Goal: Navigation & Orientation: Find specific page/section

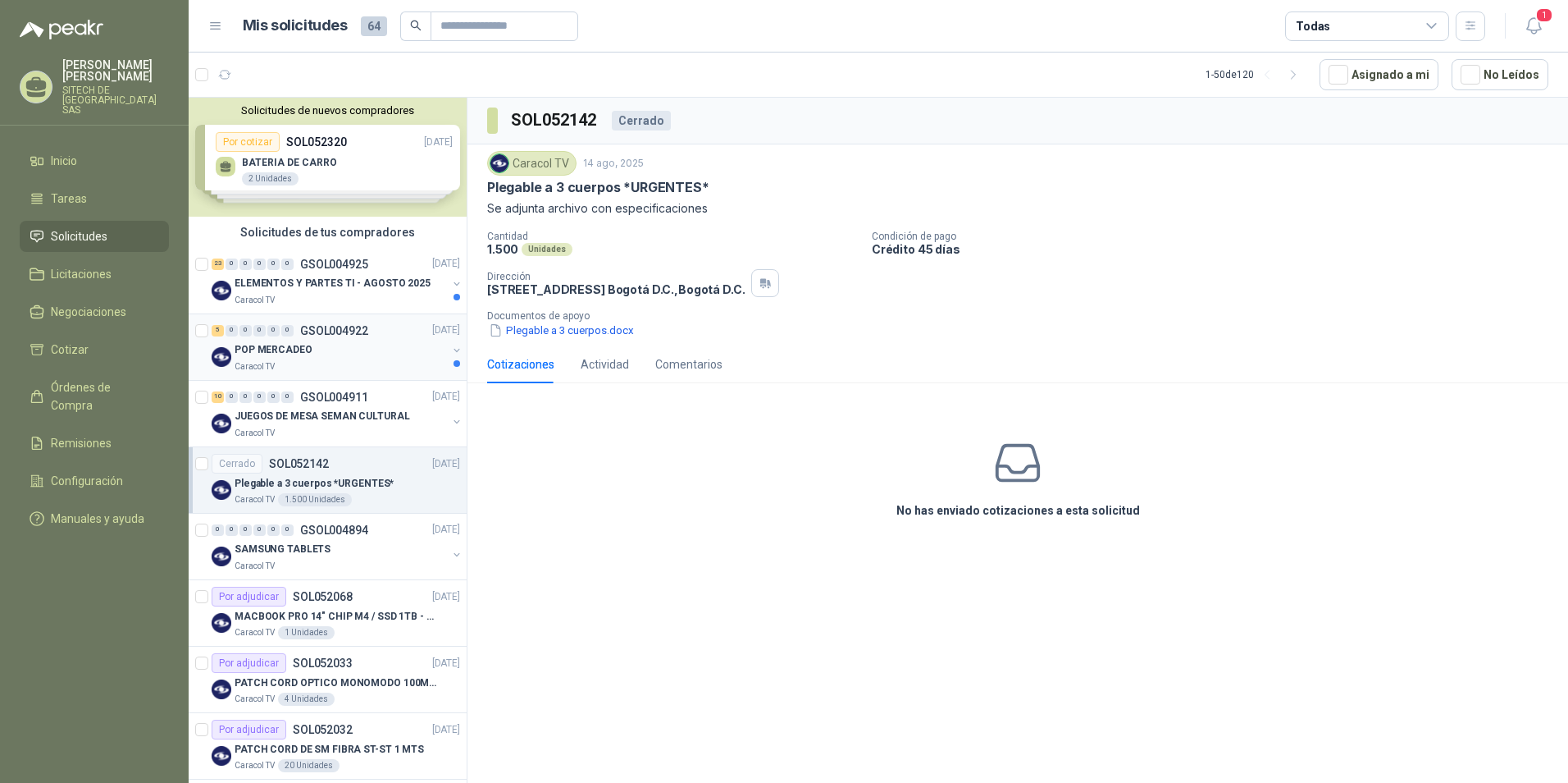
click at [287, 366] on div "Caracol TV" at bounding box center [341, 367] width 213 height 13
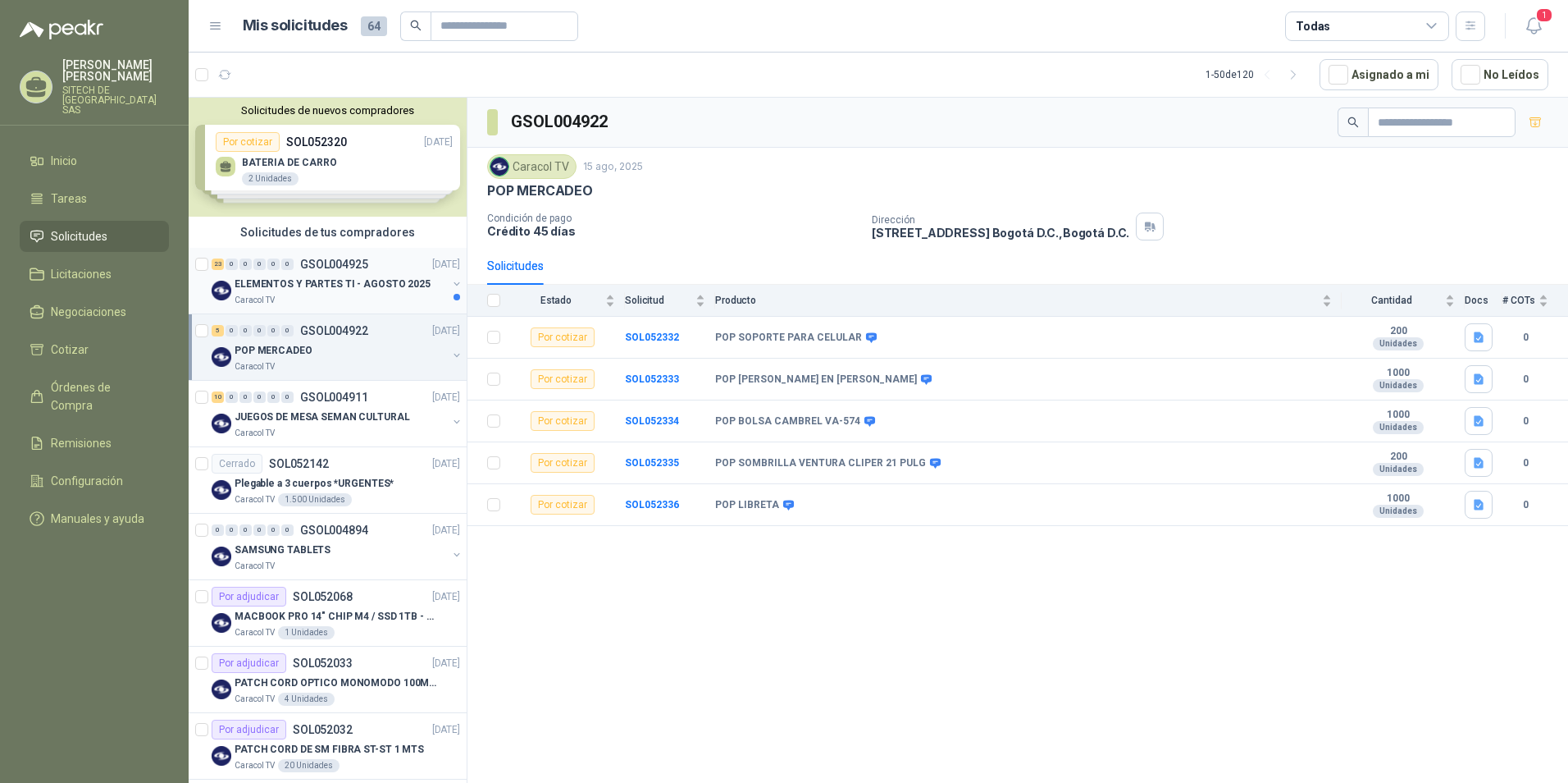
click at [322, 295] on div "Caracol TV" at bounding box center [341, 300] width 213 height 13
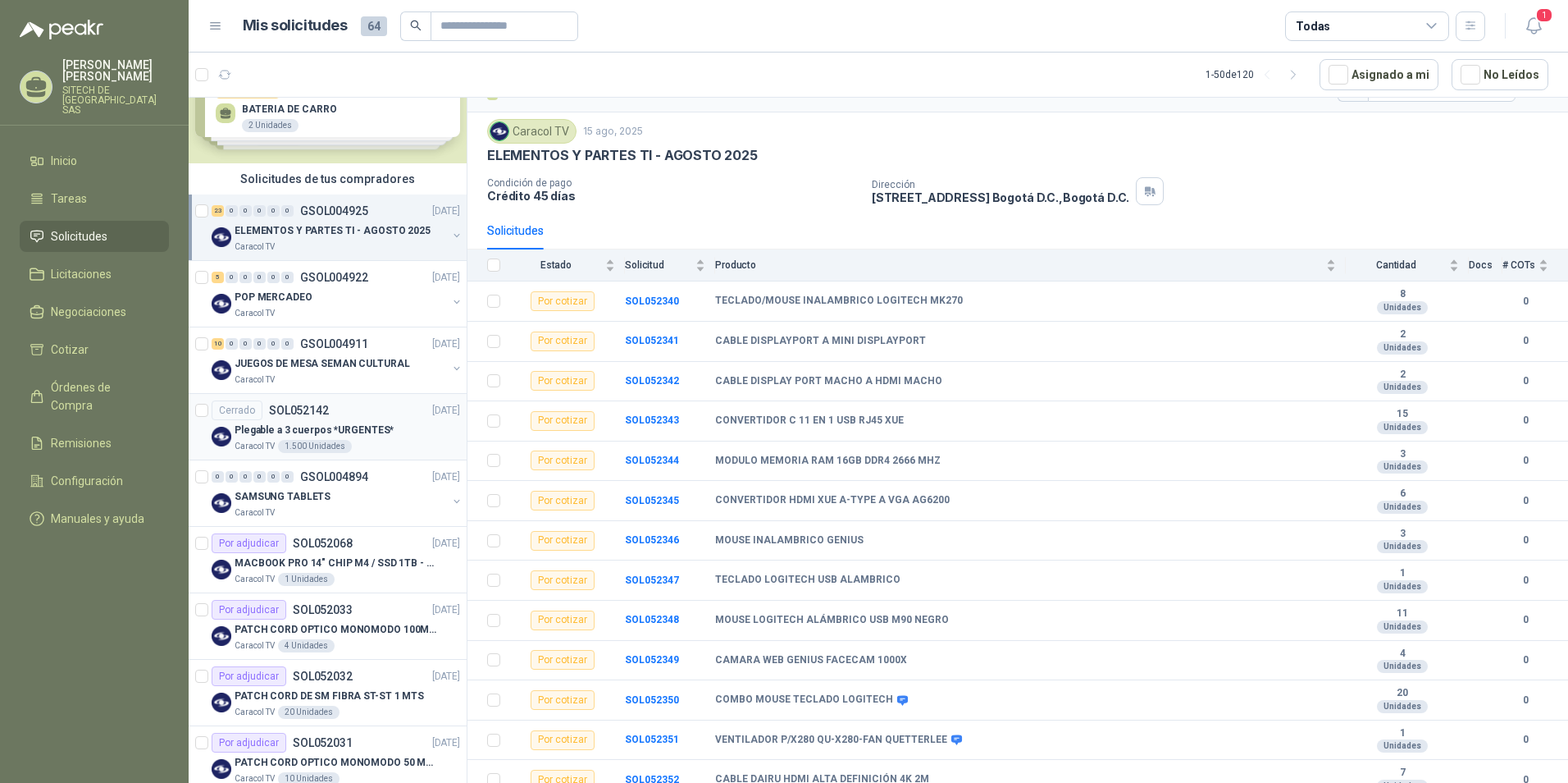
scroll to position [82, 0]
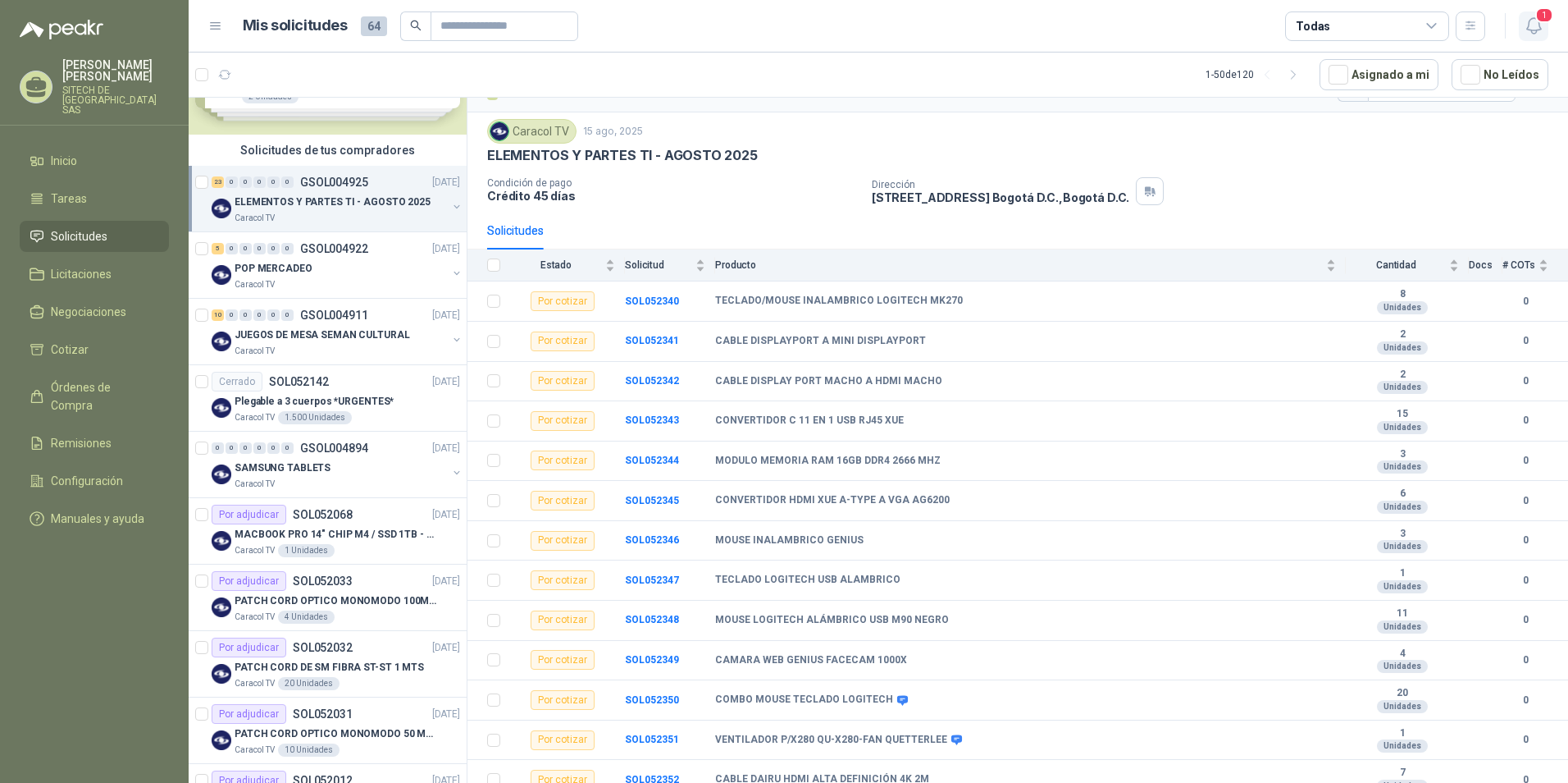
click at [1535, 20] on span "1" at bounding box center [1543, 15] width 18 height 15
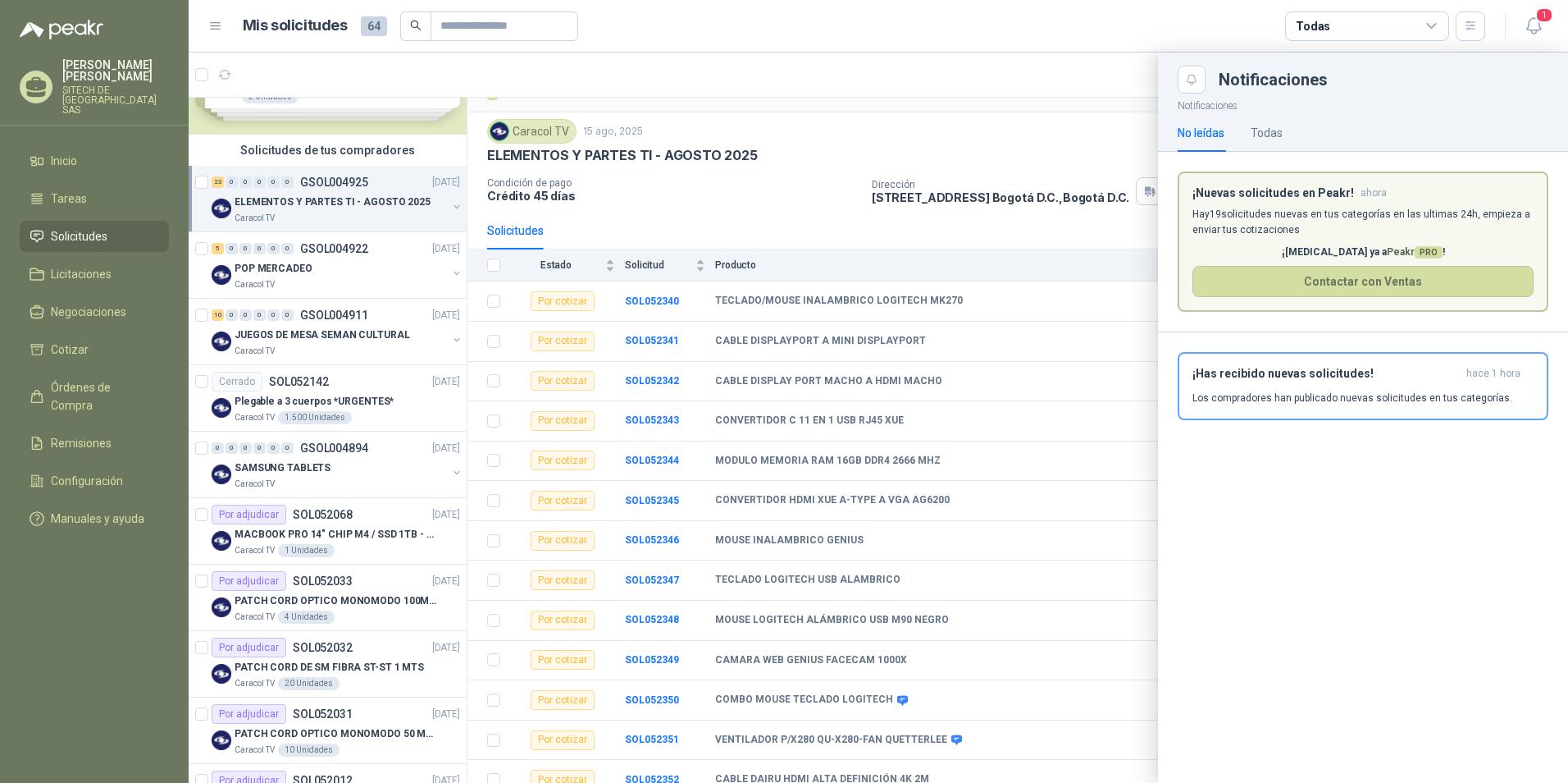
click at [963, 172] on div at bounding box center [878, 417] width 1379 height 730
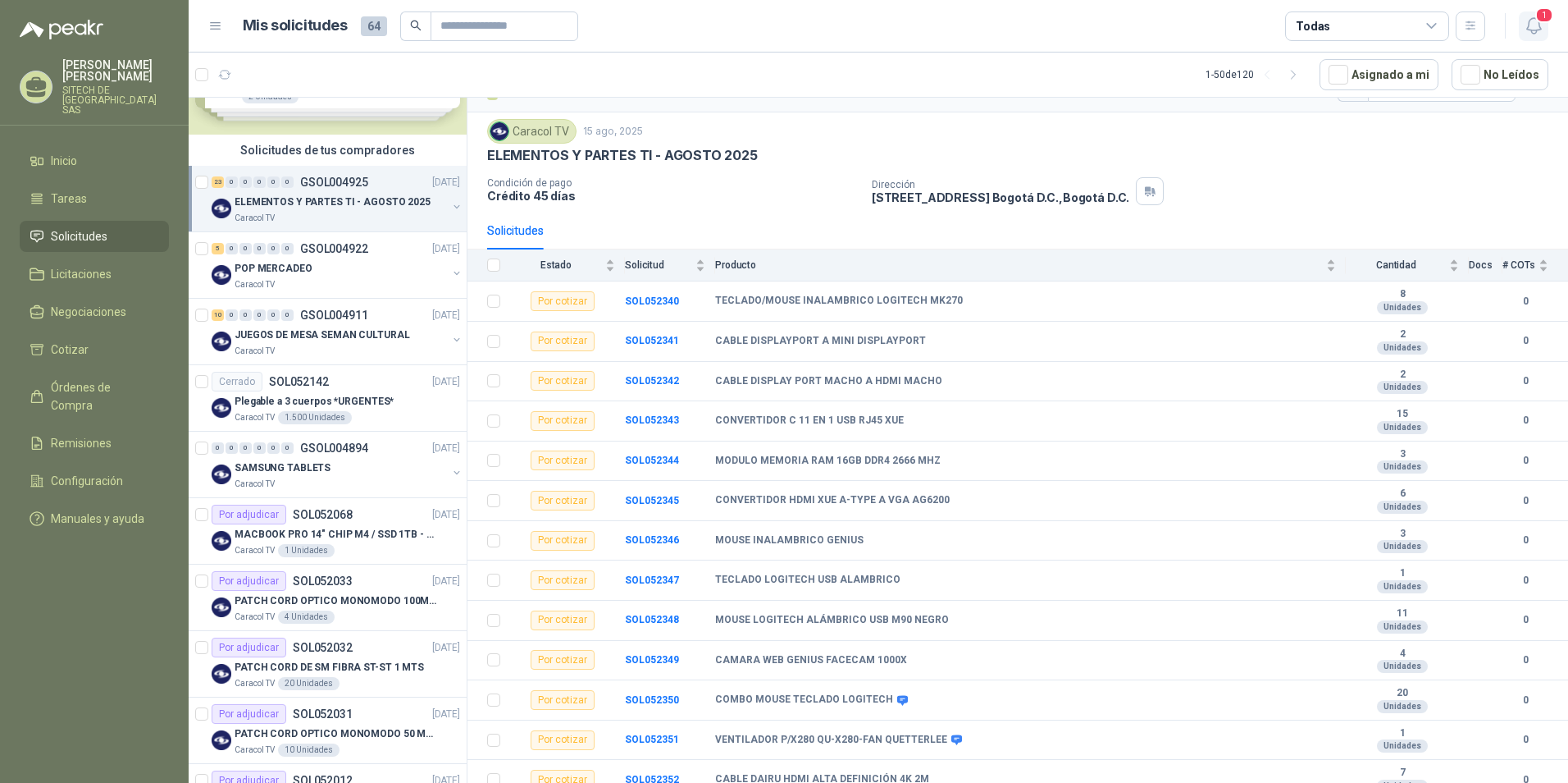
click at [1545, 29] on button "1" at bounding box center [1533, 26] width 29 height 29
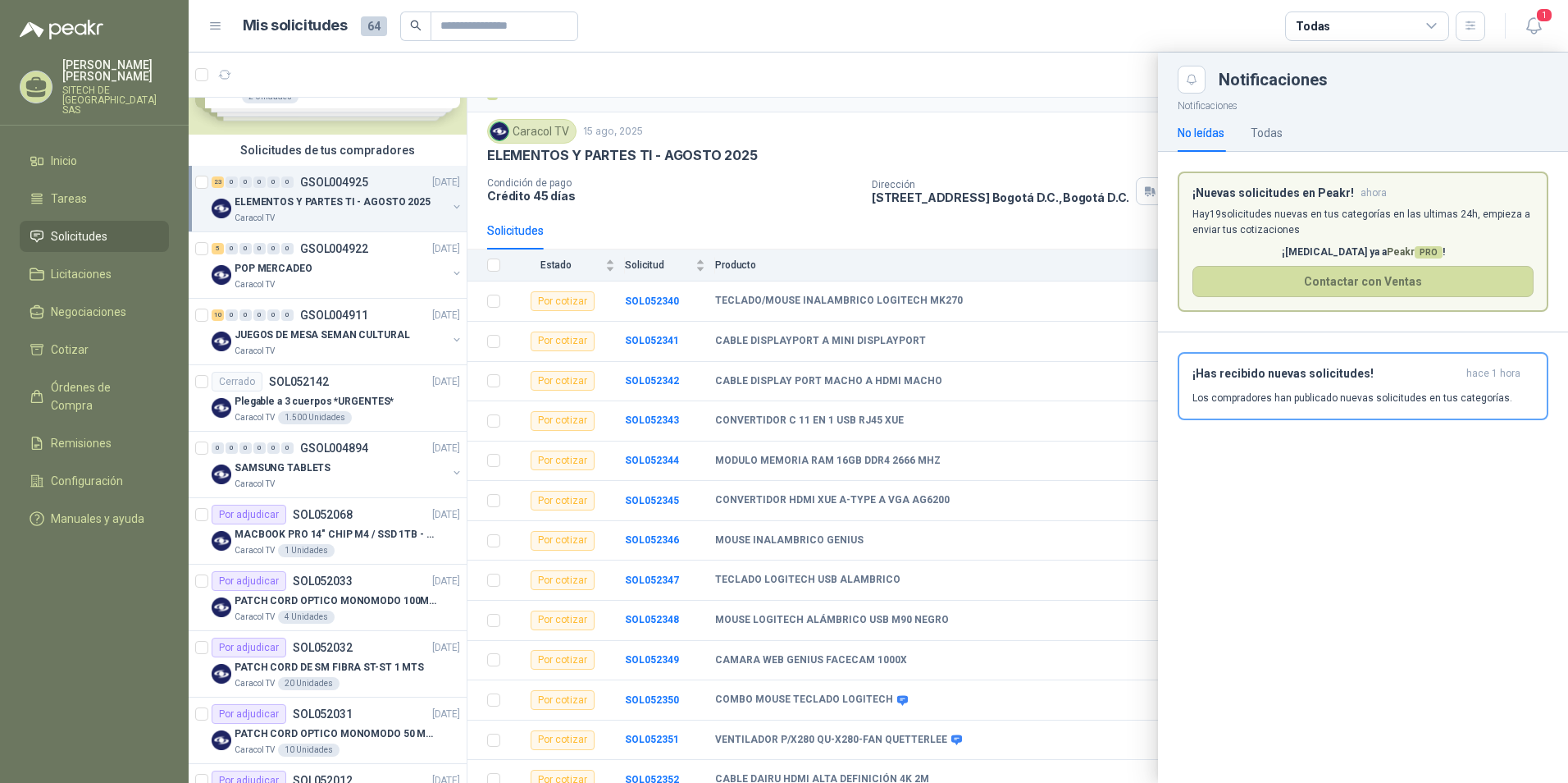
click at [1351, 213] on p "Hay 19 solicitudes nuevas en tus categorías en las ultimas 24h, empieza a envia…" at bounding box center [1362, 222] width 341 height 31
click at [1513, 25] on div "1" at bounding box center [1517, 26] width 63 height 26
click at [1374, 388] on div "¡Has recibido nuevas solicitudes! hace 1 hora Los compradores han publicado nue…" at bounding box center [1362, 386] width 341 height 39
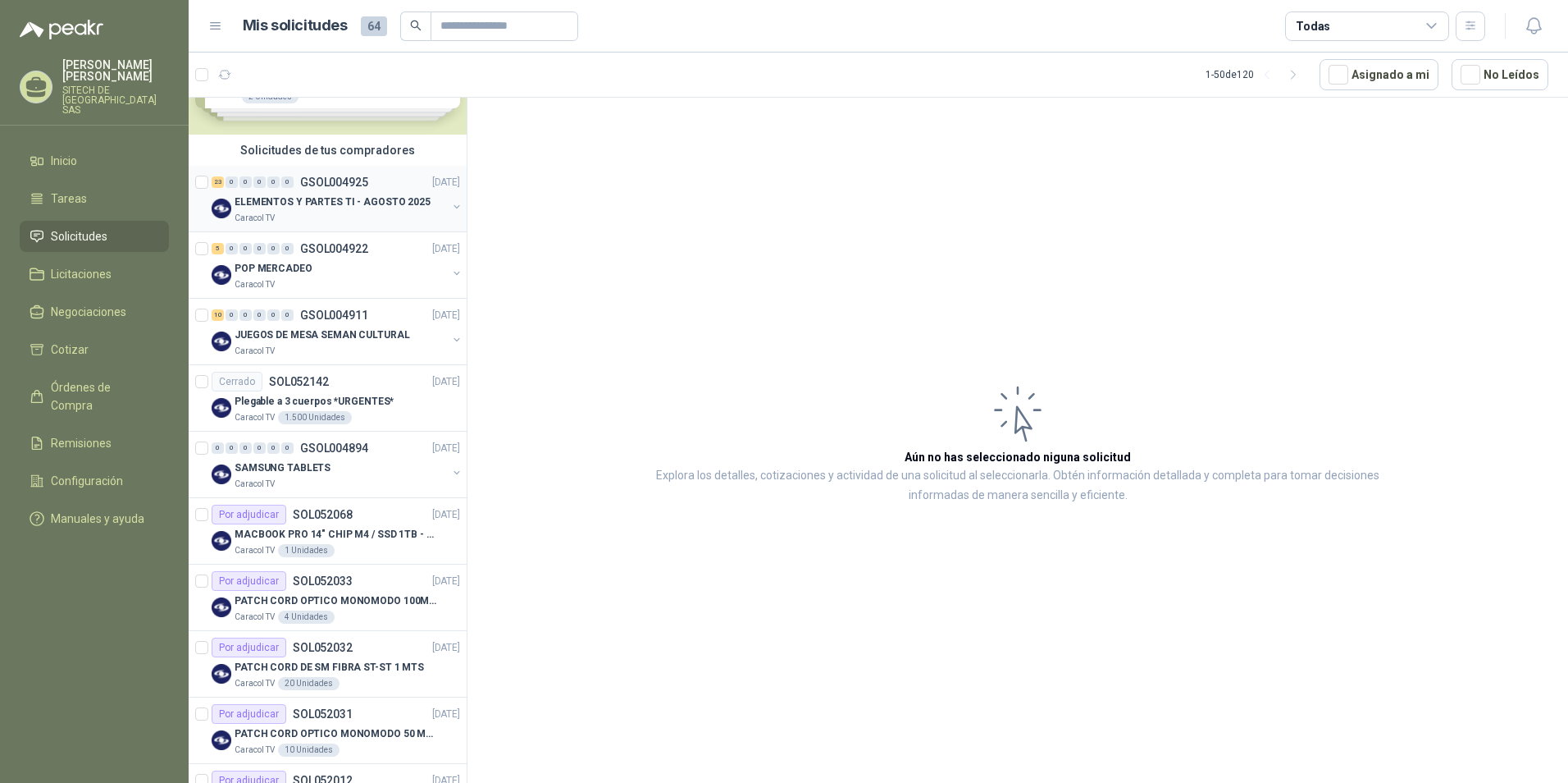
click at [281, 201] on p "ELEMENTOS Y PARTES TI - AGOSTO 2025" at bounding box center [332, 202] width 196 height 15
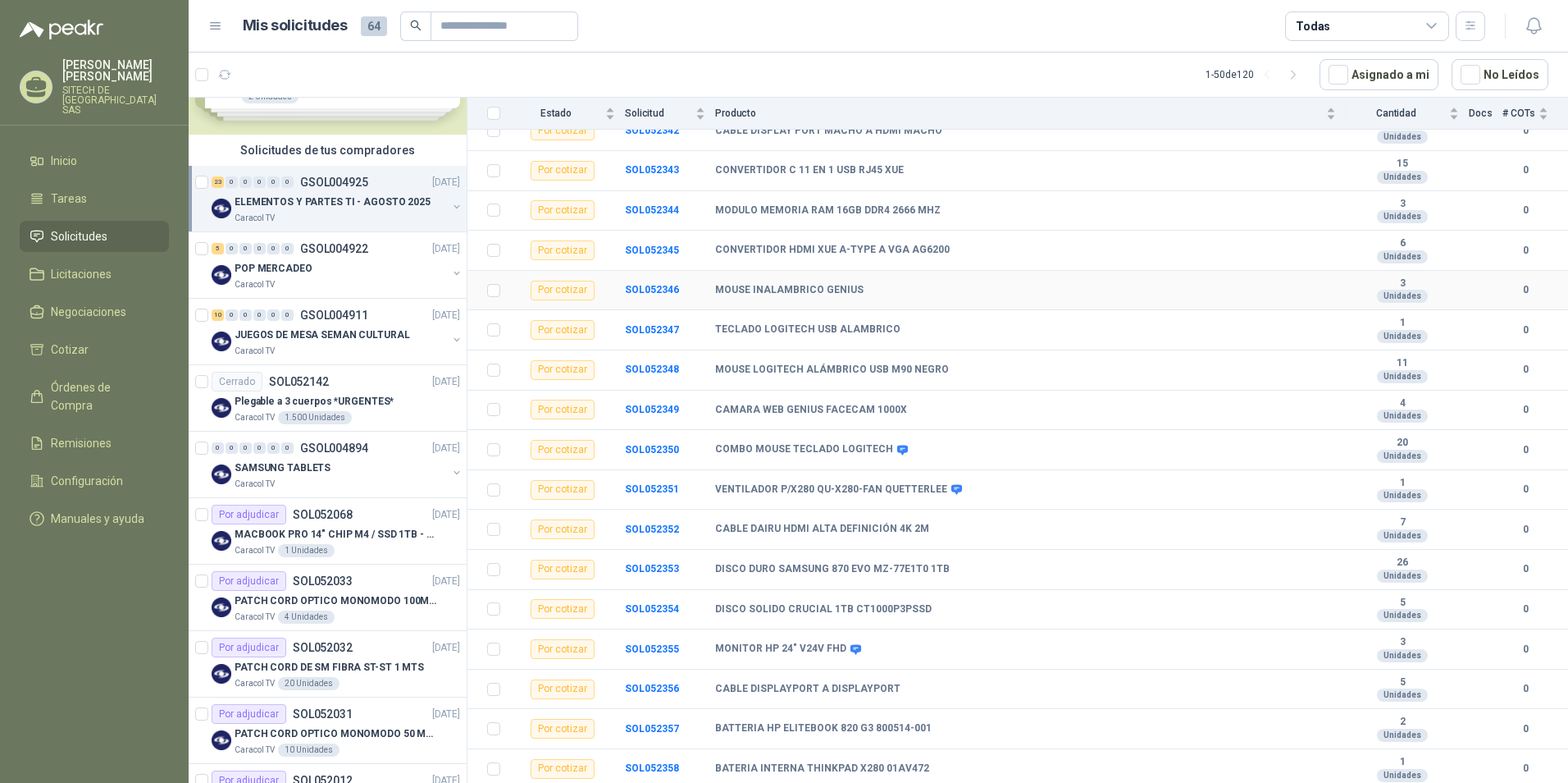
scroll to position [446, 0]
